Goal: Task Accomplishment & Management: Manage account settings

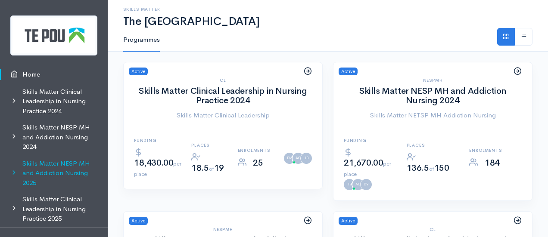
click at [70, 169] on link "Skills Matter NESP MH and Addiction Nursing 2025" at bounding box center [54, 173] width 108 height 36
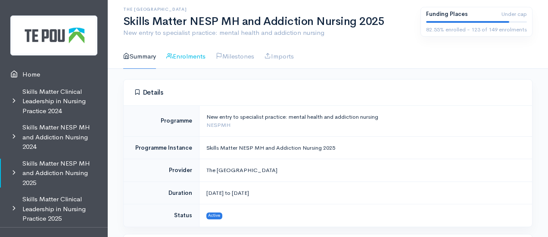
click at [179, 53] on link "Enrolments" at bounding box center [185, 56] width 39 height 25
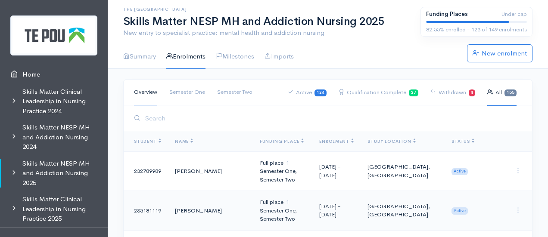
scroll to position [1142, 0]
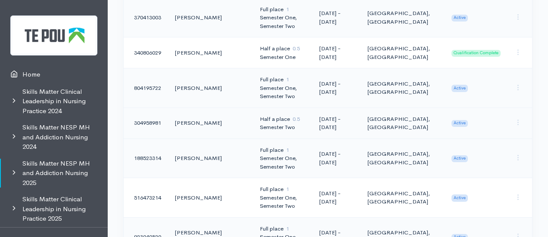
click at [290, 123] on div "Semester Two" at bounding box center [283, 127] width 46 height 9
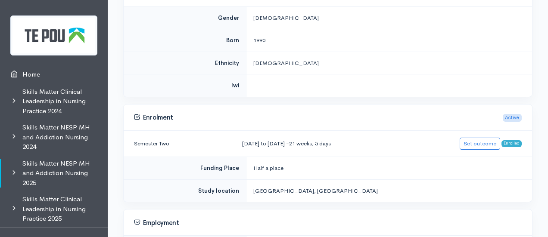
scroll to position [248, 0]
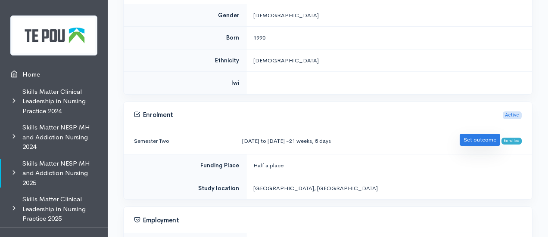
click at [480, 141] on link "Set outcome" at bounding box center [479, 140] width 40 height 12
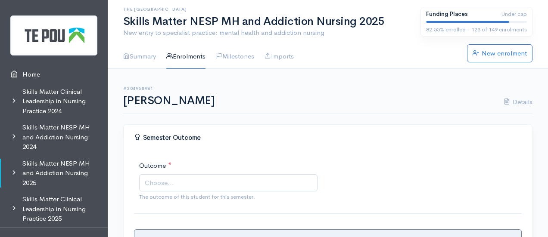
click at [238, 183] on span "Choose..." at bounding box center [229, 183] width 169 height 10
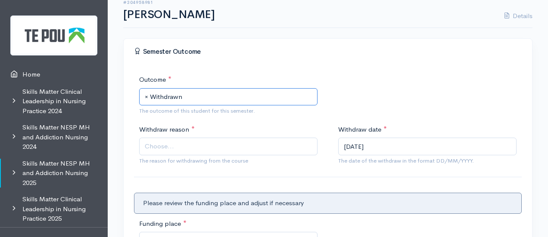
scroll to position [96, 0]
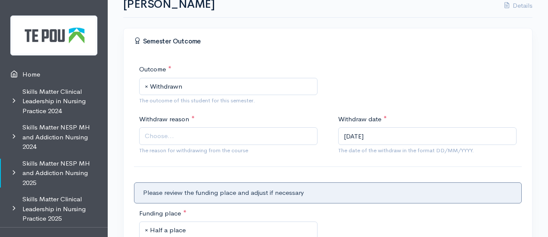
click at [192, 136] on span "Choose..." at bounding box center [229, 136] width 169 height 10
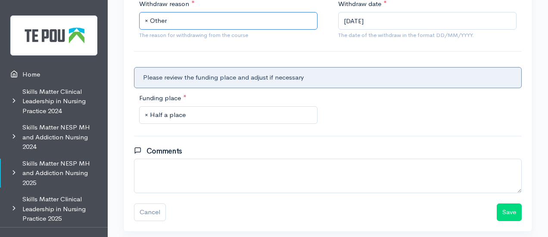
scroll to position [212, 0]
click at [210, 169] on textarea at bounding box center [327, 175] width 387 height 34
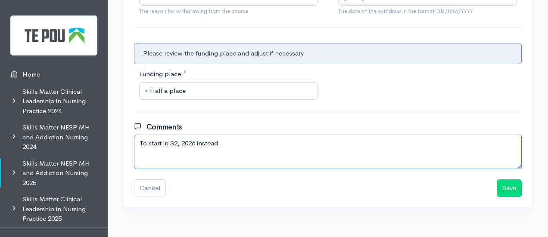
scroll to position [246, 0]
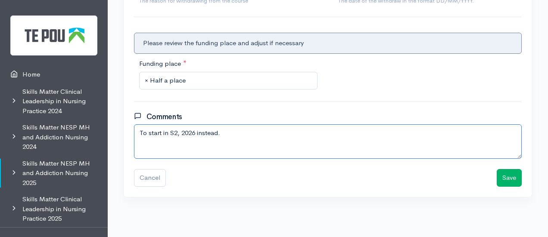
type textarea "To start in S2, 2026 instead."
click at [507, 178] on button "Save" at bounding box center [508, 178] width 25 height 18
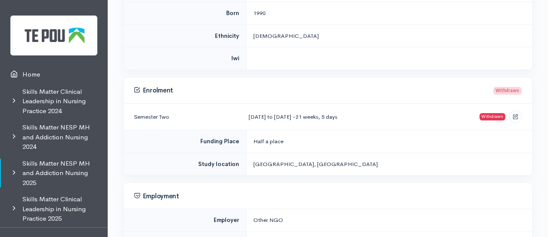
scroll to position [272, 0]
